Goal: Task Accomplishment & Management: Use online tool/utility

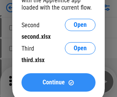
click at [58, 82] on span "Continue" at bounding box center [53, 82] width 22 height 6
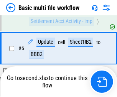
scroll to position [320, 0]
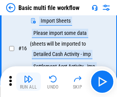
click at [28, 82] on img "button" at bounding box center [28, 78] width 9 height 9
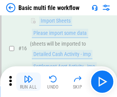
click at [28, 82] on img "button" at bounding box center [28, 78] width 9 height 9
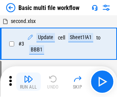
click at [28, 82] on img "button" at bounding box center [28, 78] width 9 height 9
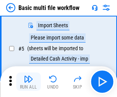
click at [28, 82] on img "button" at bounding box center [28, 78] width 9 height 9
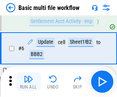
click at [28, 82] on img "button" at bounding box center [28, 78] width 9 height 9
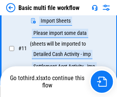
scroll to position [359, 0]
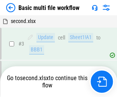
scroll to position [82, 0]
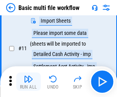
click at [28, 82] on img "button" at bounding box center [28, 78] width 9 height 9
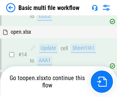
scroll to position [455, 0]
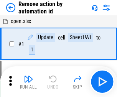
scroll to position [28, 0]
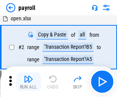
click at [28, 82] on img "button" at bounding box center [28, 78] width 9 height 9
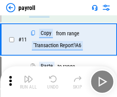
scroll to position [55, 0]
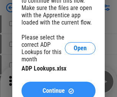
click at [58, 88] on span "Continue" at bounding box center [53, 91] width 22 height 6
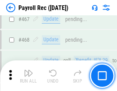
scroll to position [4079, 0]
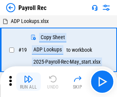
click at [28, 82] on img "button" at bounding box center [28, 78] width 9 height 9
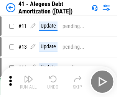
click at [28, 82] on img "button" at bounding box center [28, 78] width 9 height 9
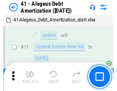
scroll to position [95, 0]
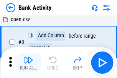
click at [28, 62] on img "button" at bounding box center [28, 59] width 9 height 9
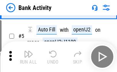
scroll to position [41, 0]
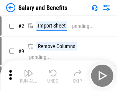
click at [28, 76] on img "button" at bounding box center [28, 73] width 9 height 9
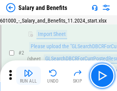
scroll to position [55, 0]
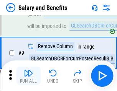
click at [28, 76] on img "button" at bounding box center [28, 73] width 9 height 9
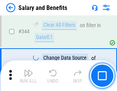
scroll to position [3584, 0]
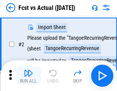
click at [28, 76] on img "button" at bounding box center [28, 73] width 9 height 9
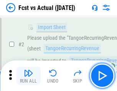
scroll to position [72, 0]
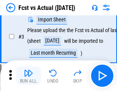
click at [28, 76] on img "button" at bounding box center [28, 73] width 9 height 9
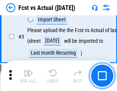
scroll to position [115, 0]
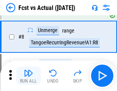
click at [28, 76] on img "button" at bounding box center [28, 73] width 9 height 9
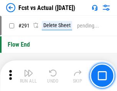
scroll to position [3622, 0]
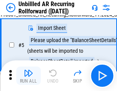
click at [28, 76] on img "button" at bounding box center [28, 73] width 9 height 9
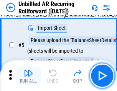
scroll to position [72, 0]
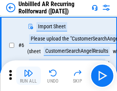
click at [28, 76] on img "button" at bounding box center [28, 73] width 9 height 9
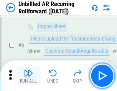
scroll to position [123, 0]
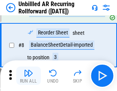
click at [28, 76] on img "button" at bounding box center [28, 73] width 9 height 9
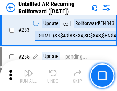
scroll to position [2600, 0]
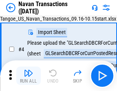
click at [28, 76] on img "button" at bounding box center [28, 73] width 9 height 9
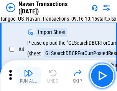
scroll to position [66, 0]
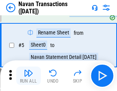
click at [28, 76] on img "button" at bounding box center [28, 73] width 9 height 9
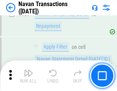
scroll to position [2481, 0]
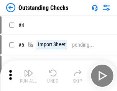
click at [28, 76] on img "button" at bounding box center [28, 73] width 9 height 9
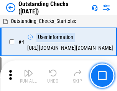
scroll to position [80, 0]
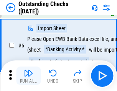
click at [28, 76] on img "button" at bounding box center [28, 73] width 9 height 9
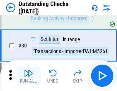
click at [28, 76] on img "button" at bounding box center [28, 73] width 9 height 9
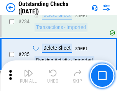
scroll to position [2324, 0]
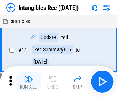
click at [28, 82] on img "button" at bounding box center [28, 78] width 9 height 9
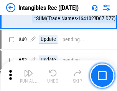
scroll to position [298, 0]
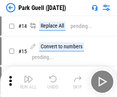
click at [28, 76] on img "button" at bounding box center [28, 78] width 9 height 9
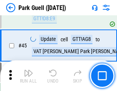
scroll to position [957, 0]
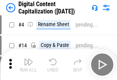
click at [28, 64] on img "button" at bounding box center [28, 61] width 9 height 9
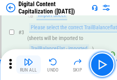
scroll to position [72, 0]
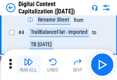
click at [28, 64] on img "button" at bounding box center [28, 61] width 9 height 9
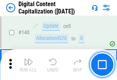
scroll to position [812, 0]
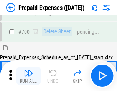
click at [28, 76] on img "button" at bounding box center [28, 73] width 9 height 9
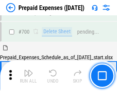
scroll to position [2104, 0]
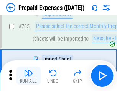
click at [28, 76] on img "button" at bounding box center [28, 73] width 9 height 9
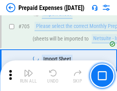
scroll to position [2143, 0]
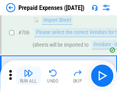
click at [28, 76] on img "button" at bounding box center [28, 73] width 9 height 9
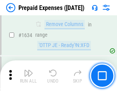
scroll to position [7452, 0]
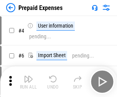
click at [28, 82] on img "button" at bounding box center [28, 78] width 9 height 9
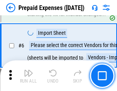
scroll to position [73, 0]
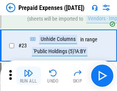
click at [28, 76] on img "button" at bounding box center [28, 73] width 9 height 9
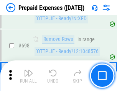
scroll to position [2665, 0]
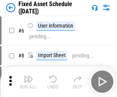
click at [28, 82] on img "button" at bounding box center [28, 78] width 9 height 9
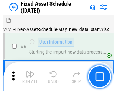
scroll to position [80, 0]
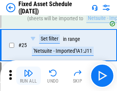
click at [28, 76] on img "button" at bounding box center [28, 73] width 9 height 9
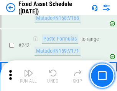
scroll to position [2371, 0]
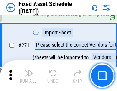
click at [28, 76] on img "button" at bounding box center [28, 73] width 9 height 9
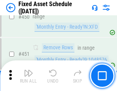
scroll to position [3421, 0]
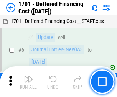
scroll to position [92, 0]
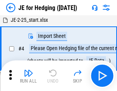
scroll to position [43, 0]
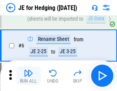
click at [28, 76] on img "button" at bounding box center [28, 73] width 9 height 9
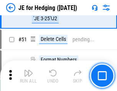
scroll to position [496, 0]
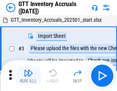
click at [28, 76] on img "button" at bounding box center [28, 73] width 9 height 9
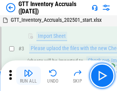
scroll to position [49, 0]
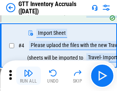
click at [28, 76] on img "button" at bounding box center [28, 73] width 9 height 9
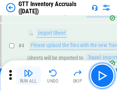
scroll to position [88, 0]
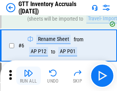
click at [28, 76] on img "button" at bounding box center [28, 73] width 9 height 9
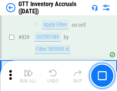
scroll to position [5809, 0]
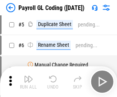
click at [28, 82] on img "button" at bounding box center [28, 78] width 9 height 9
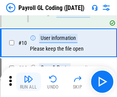
click at [28, 82] on img "button" at bounding box center [28, 78] width 9 height 9
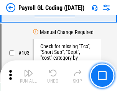
scroll to position [1796, 0]
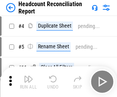
click at [28, 82] on img "button" at bounding box center [28, 78] width 9 height 9
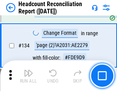
scroll to position [920, 0]
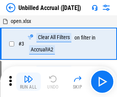
click at [28, 82] on img "button" at bounding box center [28, 78] width 9 height 9
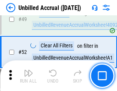
scroll to position [694, 0]
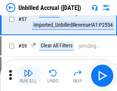
click at [28, 76] on img "button" at bounding box center [28, 73] width 9 height 9
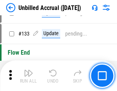
scroll to position [2280, 0]
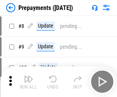
click at [28, 82] on img "button" at bounding box center [28, 78] width 9 height 9
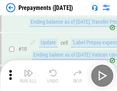
scroll to position [48, 0]
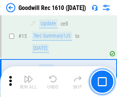
scroll to position [131, 0]
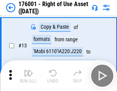
scroll to position [49, 0]
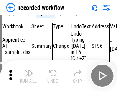
click at [28, 76] on img "button" at bounding box center [28, 73] width 9 height 9
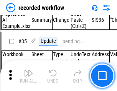
scroll to position [2392, 0]
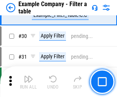
scroll to position [700, 0]
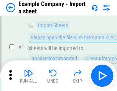
scroll to position [64, 0]
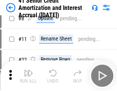
click at [28, 76] on img "button" at bounding box center [28, 73] width 9 height 9
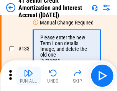
click at [28, 76] on img "button" at bounding box center [28, 73] width 9 height 9
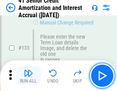
scroll to position [800, 0]
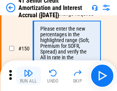
click at [28, 76] on img "button" at bounding box center [28, 73] width 9 height 9
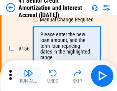
click at [28, 76] on img "button" at bounding box center [28, 73] width 9 height 9
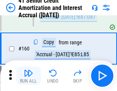
click at [28, 76] on img "button" at bounding box center [28, 73] width 9 height 9
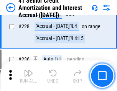
scroll to position [1714, 0]
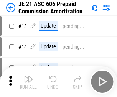
click at [28, 76] on img "button" at bounding box center [28, 78] width 9 height 9
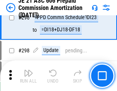
scroll to position [1408, 0]
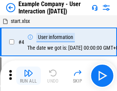
click at [28, 76] on img "button" at bounding box center [28, 73] width 9 height 9
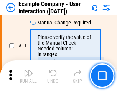
scroll to position [166, 0]
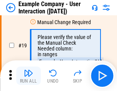
click at [28, 76] on img "button" at bounding box center [28, 73] width 9 height 9
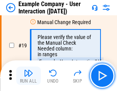
click at [28, 76] on img "button" at bounding box center [28, 73] width 9 height 9
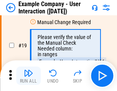
click at [28, 76] on img "button" at bounding box center [28, 73] width 9 height 9
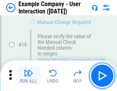
scroll to position [211, 0]
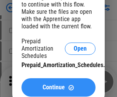
click at [58, 87] on span "Continue" at bounding box center [53, 87] width 22 height 6
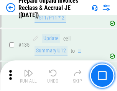
scroll to position [992, 0]
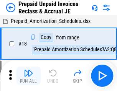
click at [28, 76] on img "button" at bounding box center [28, 73] width 9 height 9
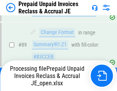
scroll to position [514, 0]
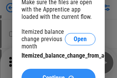
click at [58, 75] on span "Continue" at bounding box center [53, 78] width 22 height 6
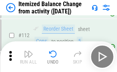
scroll to position [1280, 0]
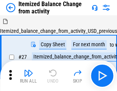
scroll to position [12, 0]
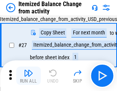
click at [28, 76] on img "button" at bounding box center [28, 73] width 9 height 9
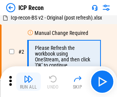
click at [28, 82] on img "button" at bounding box center [28, 78] width 9 height 9
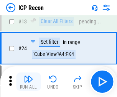
click at [28, 82] on img "button" at bounding box center [28, 78] width 9 height 9
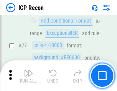
scroll to position [688, 0]
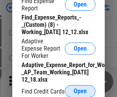
click at [80, 91] on span "Open" at bounding box center [79, 91] width 13 height 6
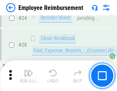
scroll to position [358, 0]
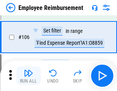
click at [28, 76] on img "button" at bounding box center [28, 73] width 9 height 9
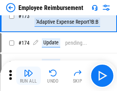
click at [28, 76] on img "button" at bounding box center [28, 73] width 9 height 9
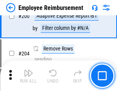
scroll to position [1936, 0]
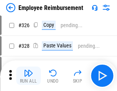
click at [28, 76] on img "button" at bounding box center [28, 73] width 9 height 9
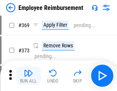
click at [28, 76] on img "button" at bounding box center [28, 73] width 9 height 9
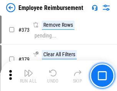
scroll to position [4077, 0]
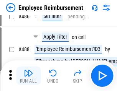
click at [28, 76] on img "button" at bounding box center [28, 73] width 9 height 9
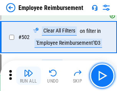
scroll to position [4912, 0]
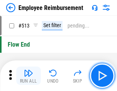
click at [28, 76] on img "button" at bounding box center [28, 73] width 9 height 9
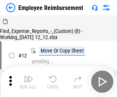
scroll to position [26, 0]
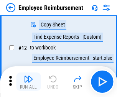
click at [28, 82] on img "button" at bounding box center [28, 78] width 9 height 9
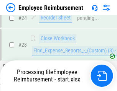
scroll to position [358, 0]
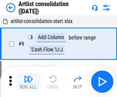
click at [28, 82] on img "button" at bounding box center [28, 78] width 9 height 9
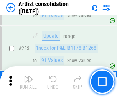
scroll to position [3165, 0]
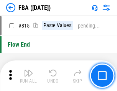
scroll to position [6851, 0]
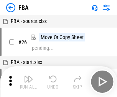
scroll to position [8, 0]
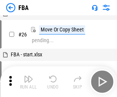
click at [28, 82] on img "button" at bounding box center [28, 78] width 9 height 9
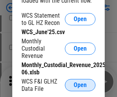
click at [80, 85] on span "Open" at bounding box center [79, 85] width 13 height 6
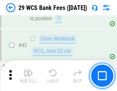
scroll to position [313, 0]
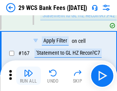
click at [28, 76] on img "button" at bounding box center [28, 73] width 9 height 9
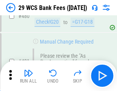
scroll to position [3946, 0]
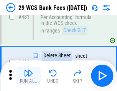
click at [28, 76] on img "button" at bounding box center [28, 73] width 9 height 9
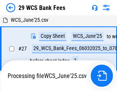
scroll to position [153, 0]
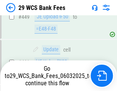
scroll to position [3938, 0]
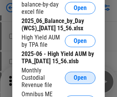
click at [80, 81] on span "Open" at bounding box center [79, 78] width 13 height 6
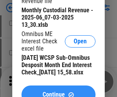
click at [58, 91] on span "Continue" at bounding box center [53, 94] width 22 height 6
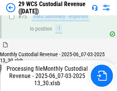
scroll to position [799, 0]
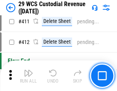
click at [28, 76] on img "button" at bounding box center [28, 73] width 9 height 9
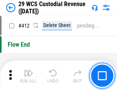
scroll to position [3655, 0]
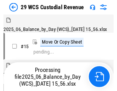
scroll to position [18, 0]
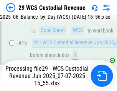
scroll to position [173, 0]
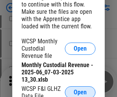
click at [80, 91] on span "Open" at bounding box center [79, 92] width 13 height 6
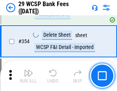
scroll to position [2544, 0]
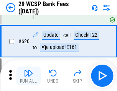
click at [28, 76] on img "button" at bounding box center [28, 73] width 9 height 9
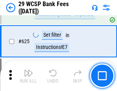
scroll to position [4270, 0]
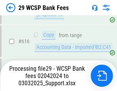
scroll to position [4222, 0]
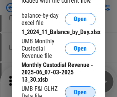
click at [80, 91] on span "Open" at bounding box center [79, 92] width 13 height 6
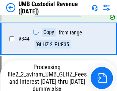
scroll to position [2565, 0]
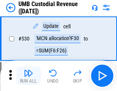
click at [28, 76] on img "button" at bounding box center [28, 73] width 9 height 9
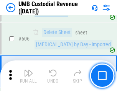
scroll to position [4418, 0]
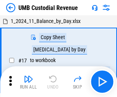
scroll to position [6, 0]
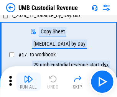
click at [28, 82] on img "button" at bounding box center [28, 78] width 9 height 9
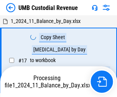
scroll to position [6, 0]
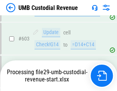
scroll to position [4400, 0]
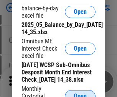
click at [80, 93] on span "Open" at bounding box center [79, 96] width 13 height 6
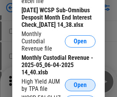
click at [80, 88] on span "Open" at bounding box center [79, 85] width 13 height 6
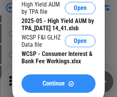
click at [58, 86] on span "Continue" at bounding box center [53, 83] width 22 height 6
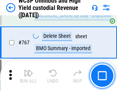
scroll to position [6236, 0]
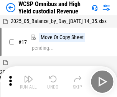
click at [28, 76] on img "button" at bounding box center [28, 78] width 9 height 9
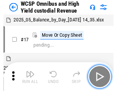
scroll to position [4, 0]
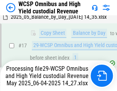
scroll to position [159, 0]
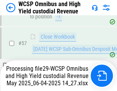
scroll to position [785, 0]
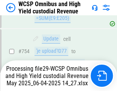
scroll to position [6219, 0]
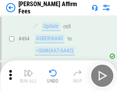
scroll to position [2081, 0]
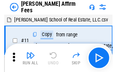
scroll to position [8, 0]
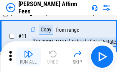
click at [28, 57] on img "button" at bounding box center [28, 53] width 9 height 9
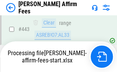
scroll to position [2007, 0]
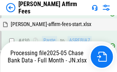
scroll to position [2007, 0]
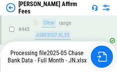
scroll to position [2007, 0]
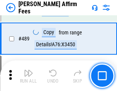
scroll to position [1998, 0]
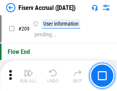
scroll to position [2377, 0]
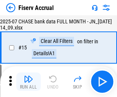
click at [28, 82] on img "button" at bounding box center [28, 78] width 9 height 9
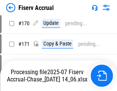
scroll to position [2063, 0]
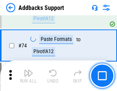
scroll to position [557, 0]
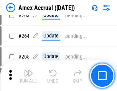
scroll to position [2147, 0]
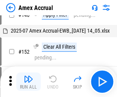
click at [28, 82] on img "button" at bounding box center [28, 78] width 9 height 9
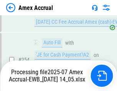
scroll to position [2280, 0]
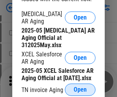
click at [80, 87] on span "Open" at bounding box center [79, 89] width 13 height 6
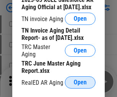
click at [80, 80] on span "Open" at bounding box center [79, 82] width 13 height 6
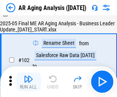
click at [28, 82] on img "button" at bounding box center [28, 78] width 9 height 9
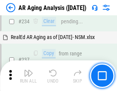
scroll to position [1186, 0]
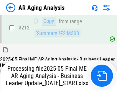
scroll to position [1178, 0]
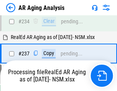
scroll to position [1178, 0]
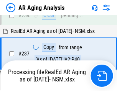
scroll to position [1178, 0]
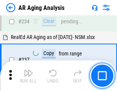
scroll to position [1178, 0]
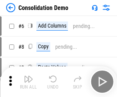
click at [28, 82] on img "button" at bounding box center [28, 78] width 9 height 9
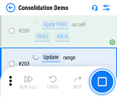
scroll to position [2400, 0]
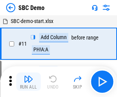
click at [28, 82] on img "button" at bounding box center [28, 78] width 9 height 9
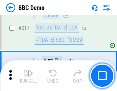
scroll to position [1889, 0]
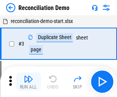
click at [28, 82] on img "button" at bounding box center [28, 78] width 9 height 9
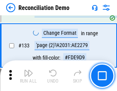
scroll to position [909, 0]
